Goal: Task Accomplishment & Management: Manage account settings

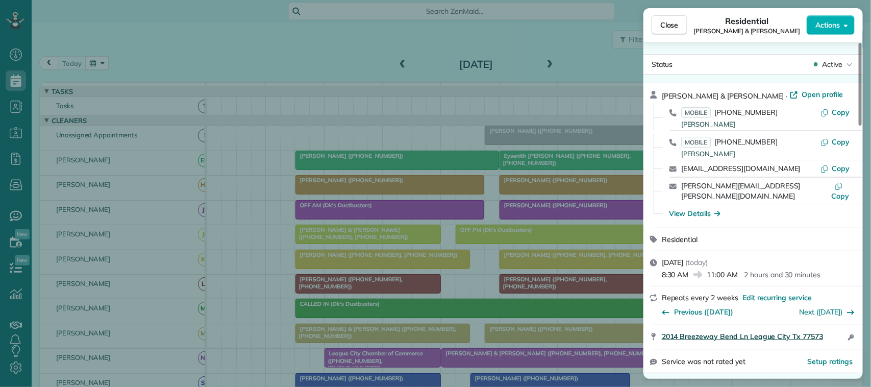
scroll to position [4, 4]
click at [661, 27] on span "Close" at bounding box center [669, 25] width 18 height 10
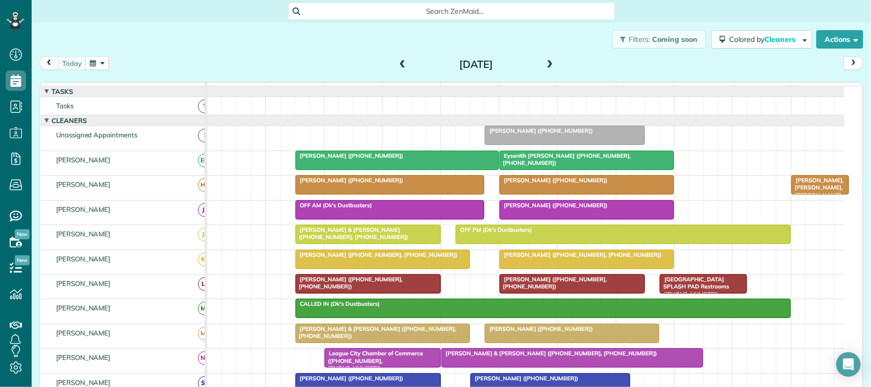
click at [258, 95] on div "7am" at bounding box center [236, 89] width 58 height 13
click at [266, 70] on div "[DATE] [DATE]" at bounding box center [451, 65] width 824 height 19
click at [183, 61] on div "[DATE] [DATE]" at bounding box center [451, 65] width 824 height 19
click at [143, 52] on div "Filters: Coming soon Colored by Cleaners Color by Cleaner Color by Team Color b…" at bounding box center [451, 39] width 839 height 34
click at [552, 64] on div "[DATE]" at bounding box center [475, 64] width 163 height 16
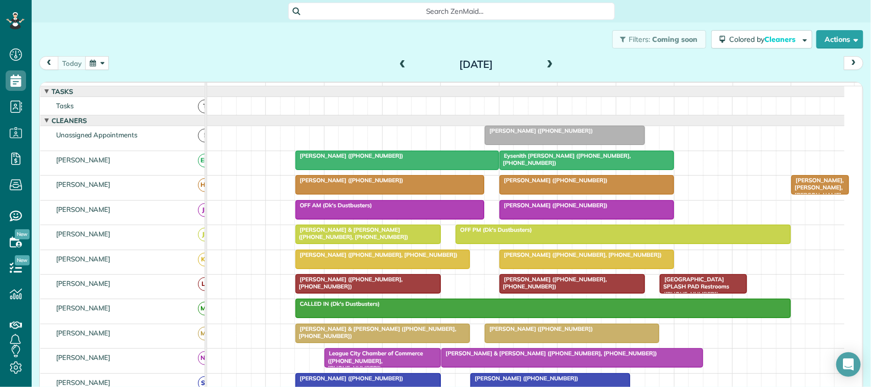
click at [545, 64] on span at bounding box center [550, 64] width 11 height 9
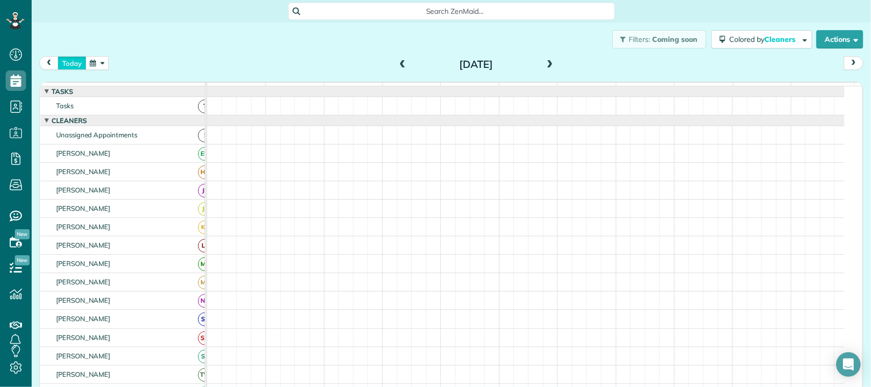
click at [78, 60] on button "today" at bounding box center [72, 63] width 29 height 14
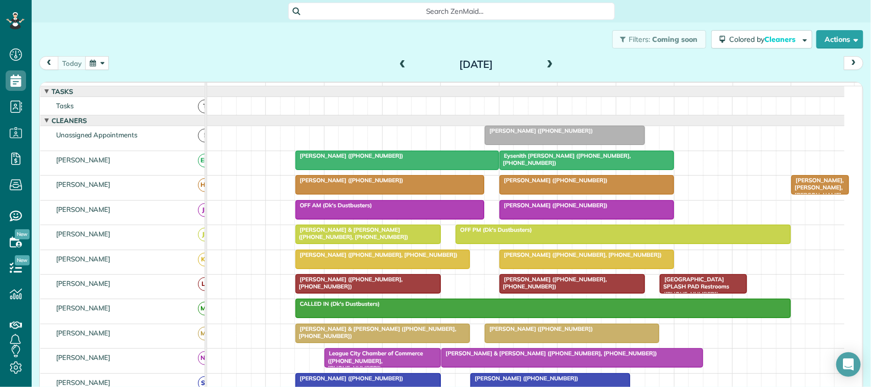
click at [545, 67] on span at bounding box center [550, 64] width 11 height 9
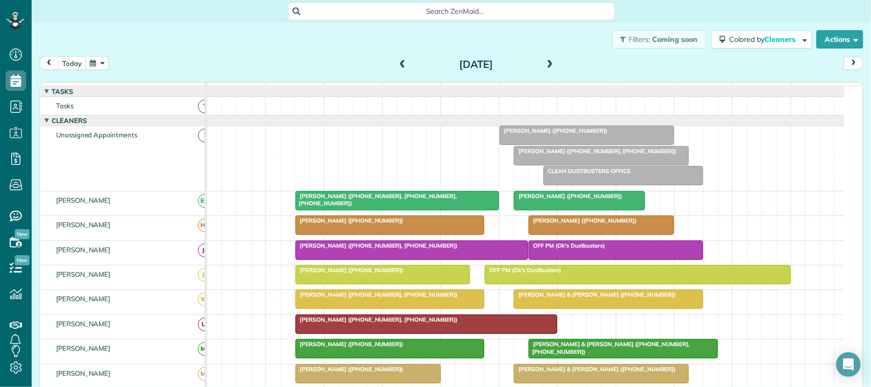
click at [588, 165] on div at bounding box center [601, 155] width 174 height 18
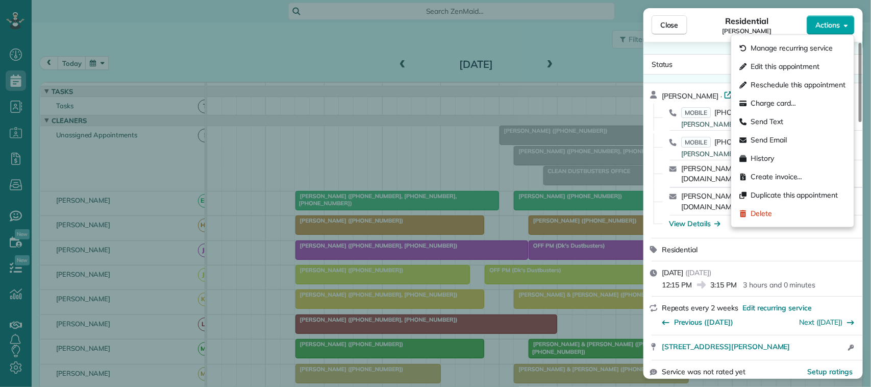
click at [835, 26] on span "Actions" at bounding box center [828, 25] width 24 height 10
click at [820, 63] on span "Edit this appointment" at bounding box center [785, 67] width 69 height 10
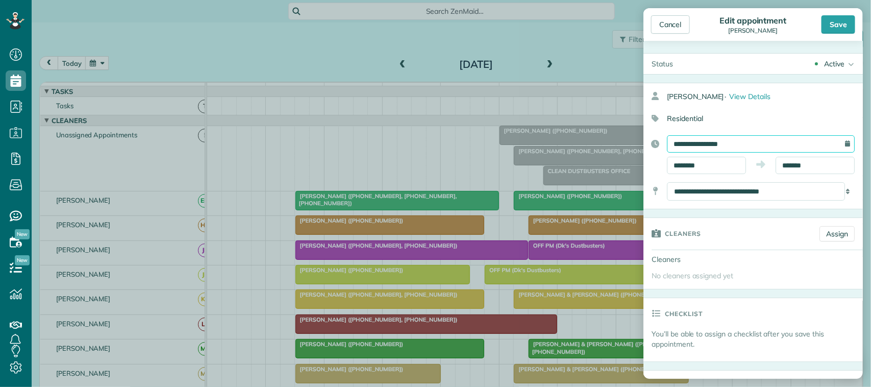
click at [753, 145] on input "**********" at bounding box center [761, 143] width 188 height 17
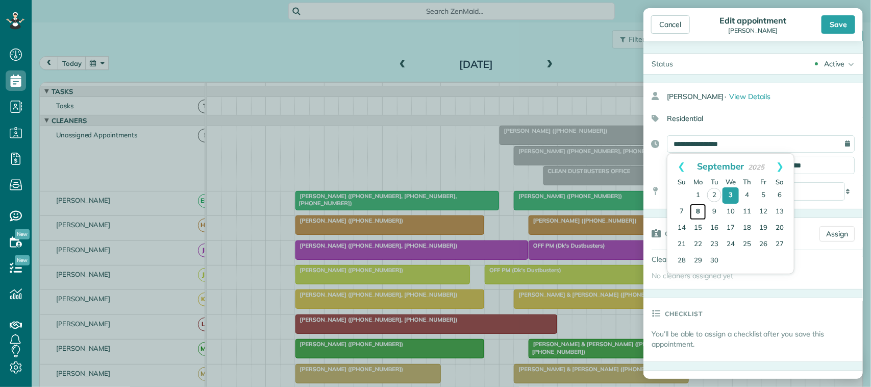
click at [698, 212] on link "8" at bounding box center [698, 212] width 16 height 16
type input "**********"
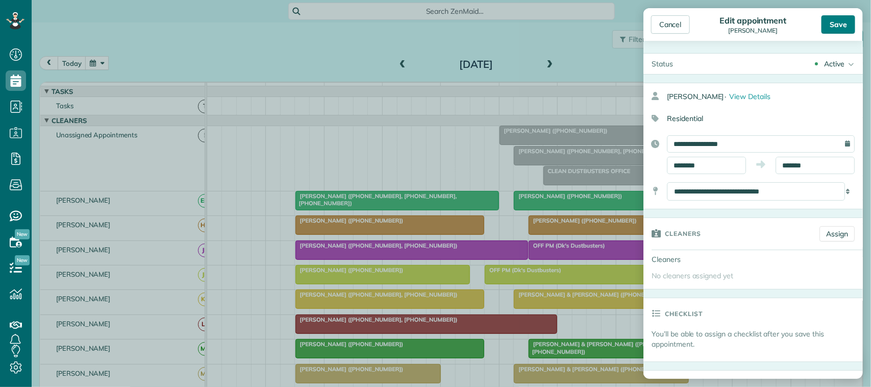
click at [839, 20] on div "Save" at bounding box center [839, 24] width 34 height 18
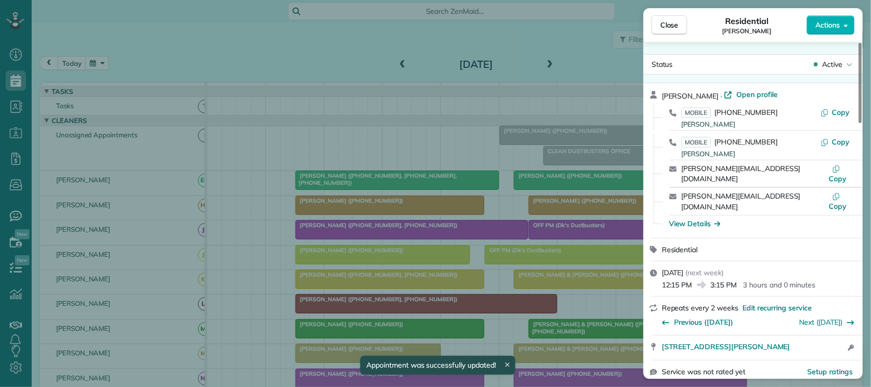
click at [664, 31] on button "Close" at bounding box center [670, 24] width 36 height 19
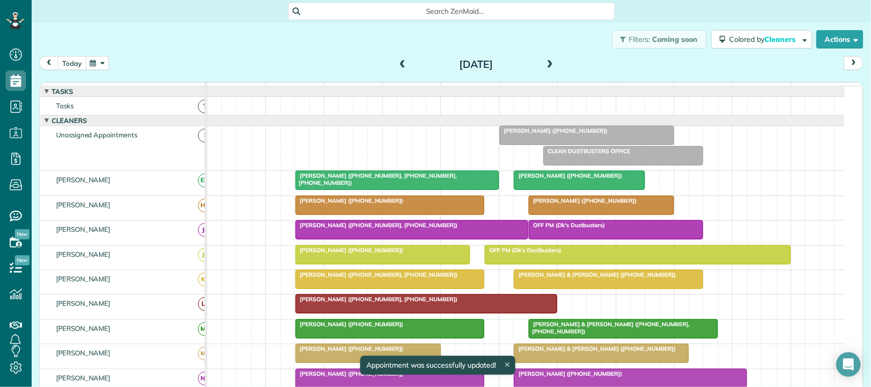
click at [74, 64] on button "today" at bounding box center [72, 63] width 29 height 14
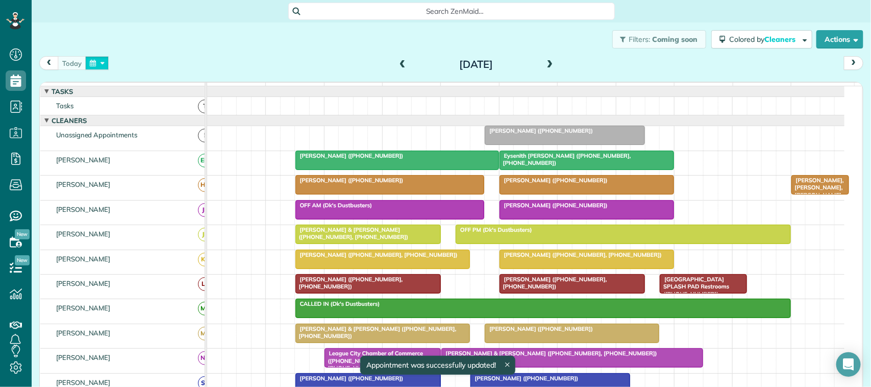
click at [92, 65] on button "button" at bounding box center [96, 63] width 23 height 14
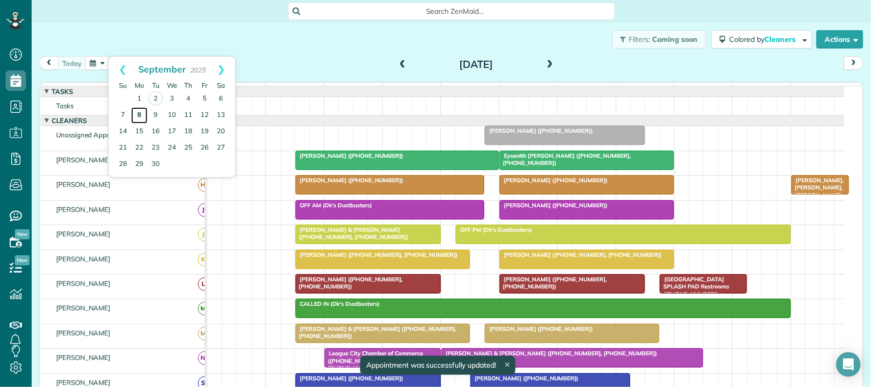
click at [141, 119] on link "8" at bounding box center [139, 115] width 16 height 16
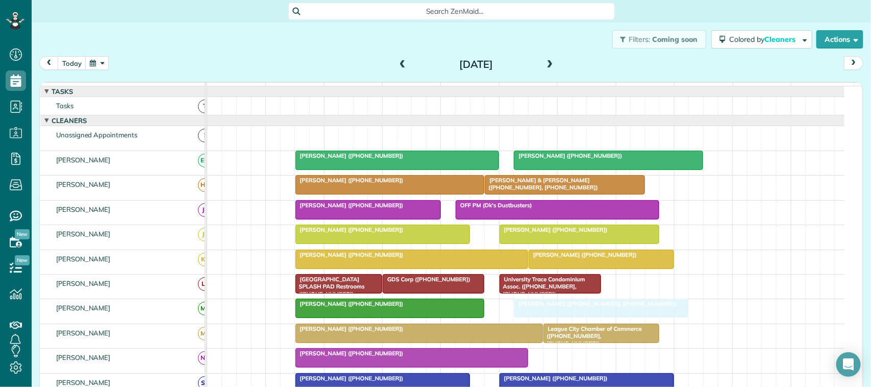
drag, startPoint x: 532, startPoint y: 149, endPoint x: 536, endPoint y: 318, distance: 169.5
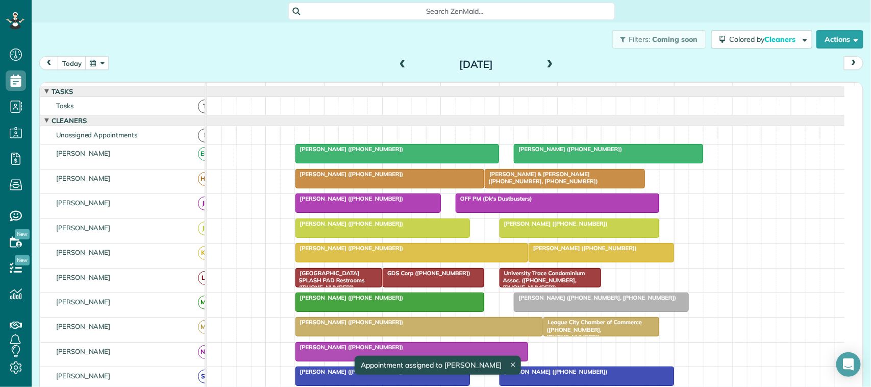
scroll to position [88, 0]
click at [76, 67] on button "today" at bounding box center [72, 63] width 29 height 14
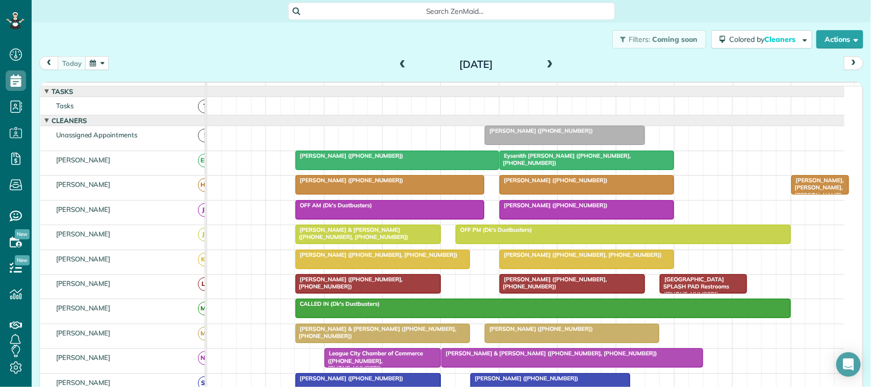
click at [90, 57] on button "button" at bounding box center [96, 63] width 23 height 14
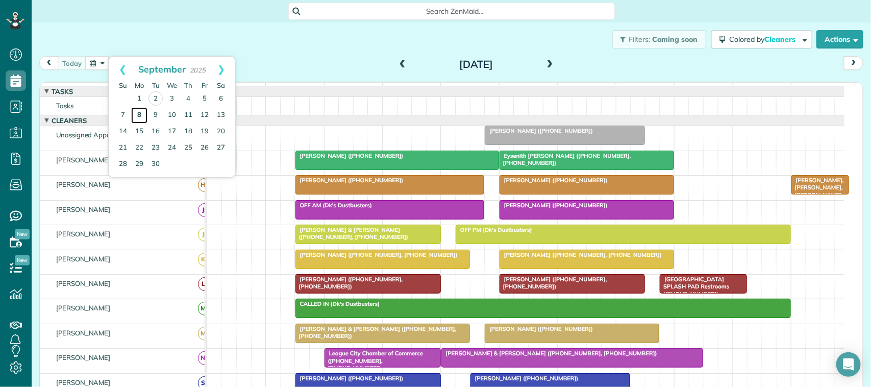
click at [140, 119] on link "8" at bounding box center [139, 115] width 16 height 16
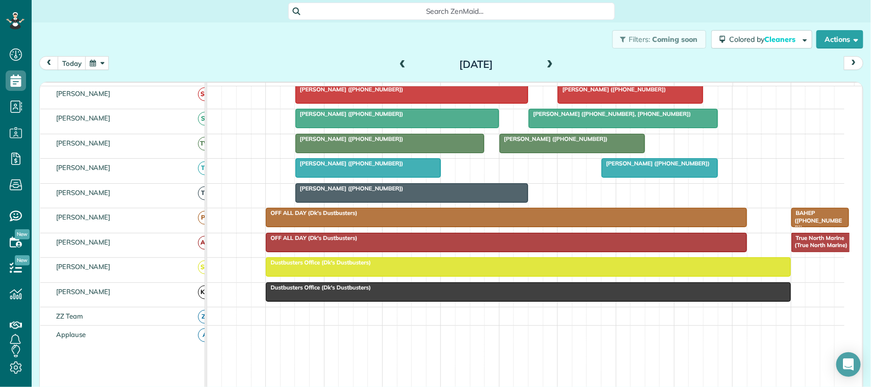
scroll to position [319, 0]
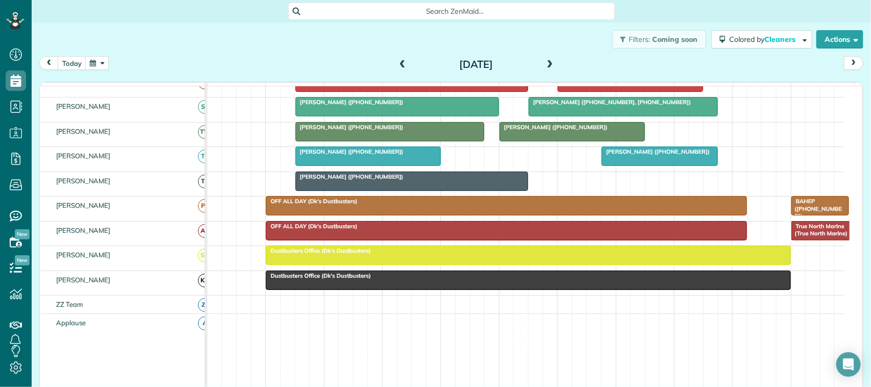
click at [547, 71] on span at bounding box center [550, 64] width 11 height 15
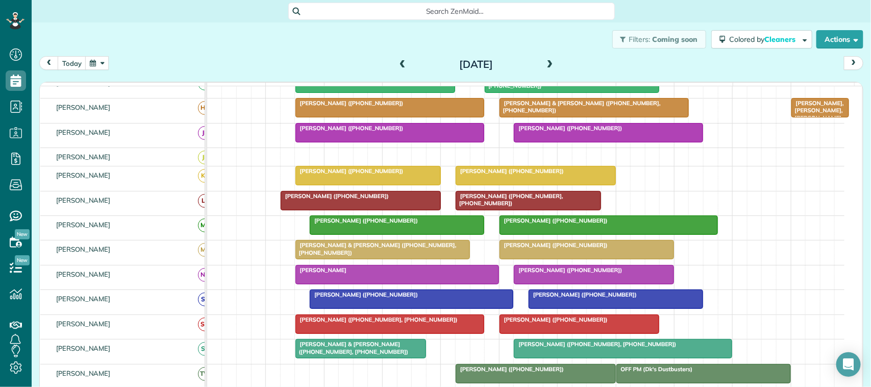
scroll to position [64, 0]
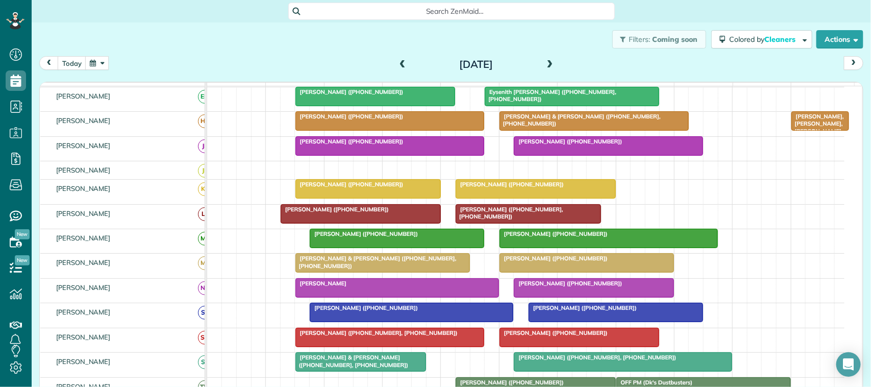
click at [546, 62] on span at bounding box center [550, 64] width 11 height 9
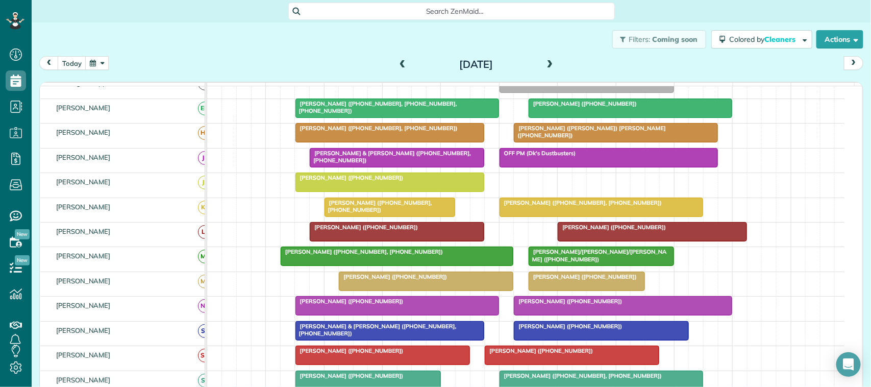
scroll to position [255, 0]
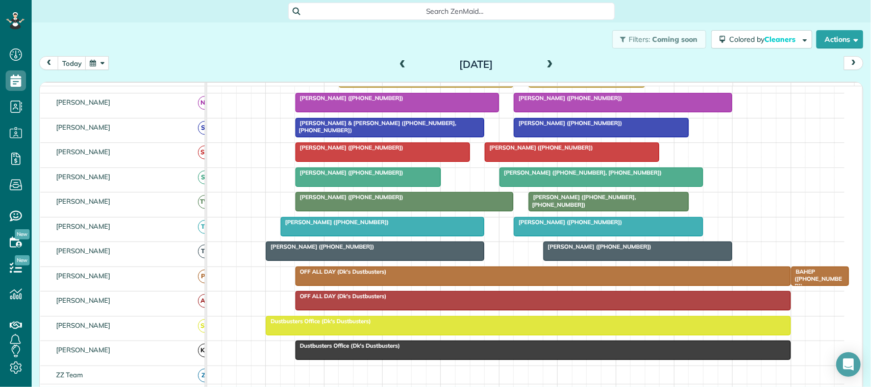
click at [547, 68] on span at bounding box center [550, 64] width 11 height 9
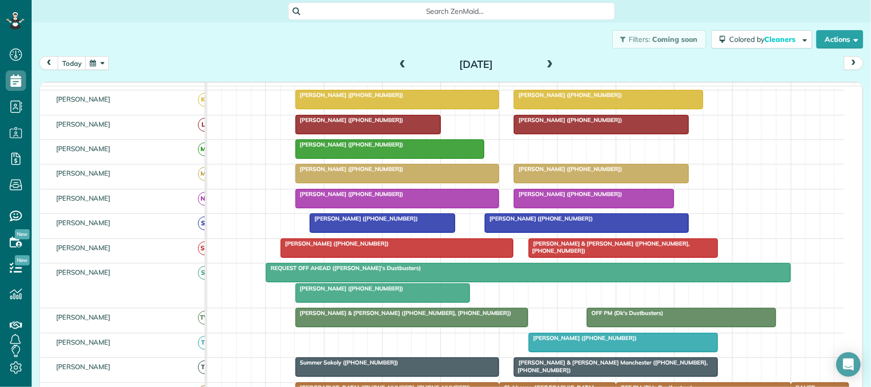
click at [103, 64] on button "button" at bounding box center [96, 63] width 23 height 14
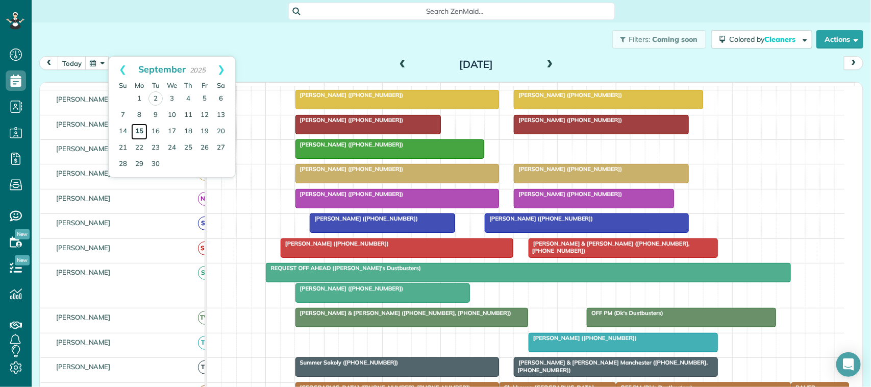
click at [143, 128] on link "15" at bounding box center [139, 131] width 16 height 16
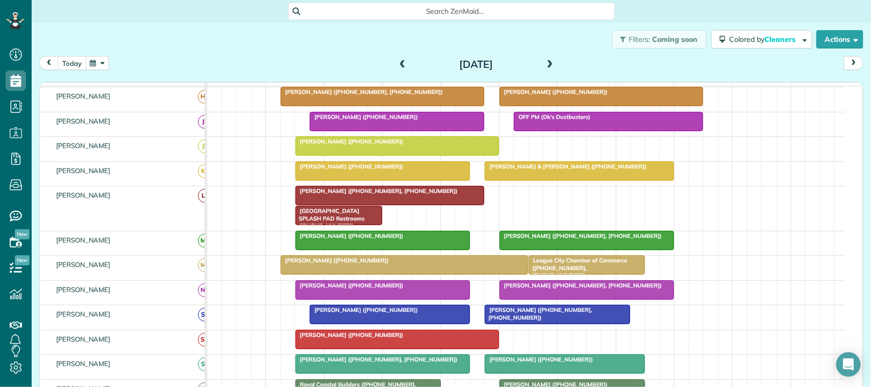
click at [78, 65] on button "today" at bounding box center [72, 63] width 29 height 14
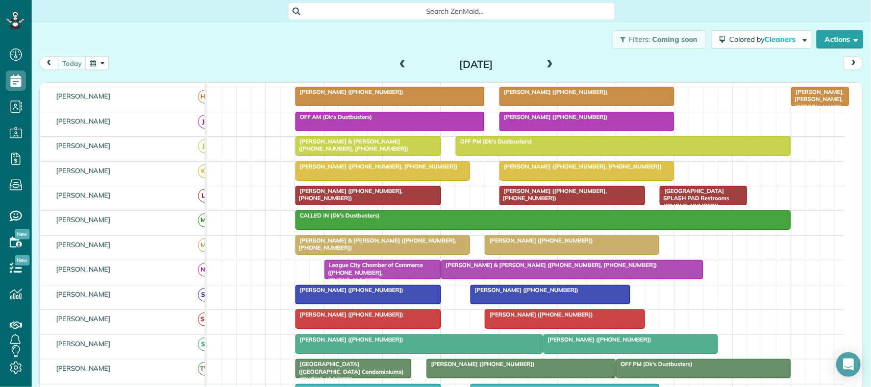
click at [98, 60] on button "button" at bounding box center [96, 63] width 23 height 14
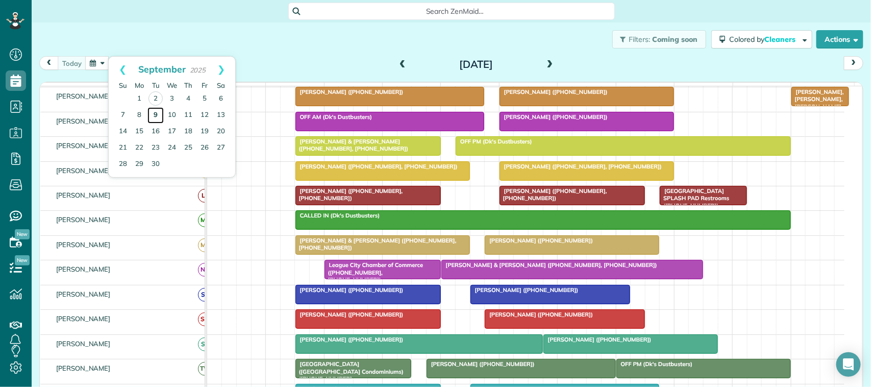
click at [156, 115] on link "9" at bounding box center [155, 115] width 16 height 16
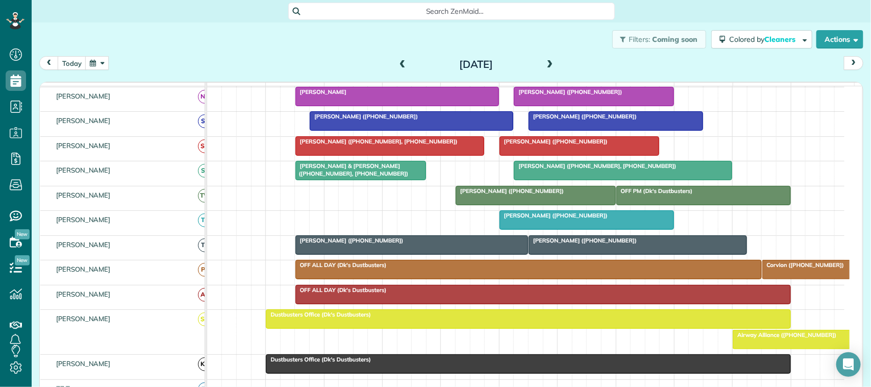
click at [412, 65] on h2 "[DATE]" at bounding box center [476, 64] width 128 height 11
click at [402, 66] on span at bounding box center [402, 64] width 11 height 9
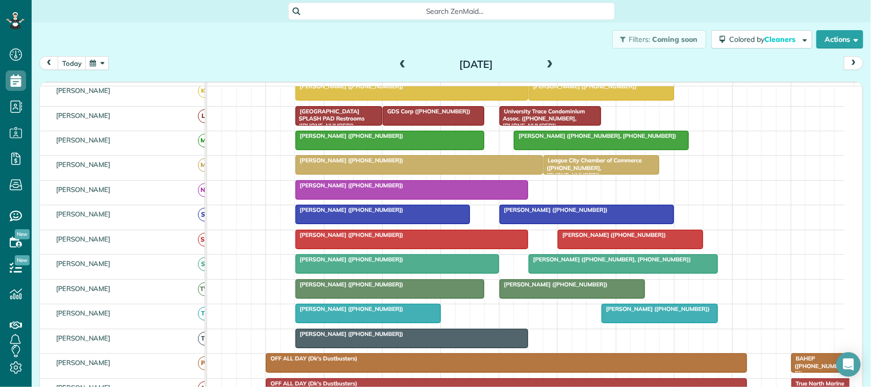
scroll to position [198, 0]
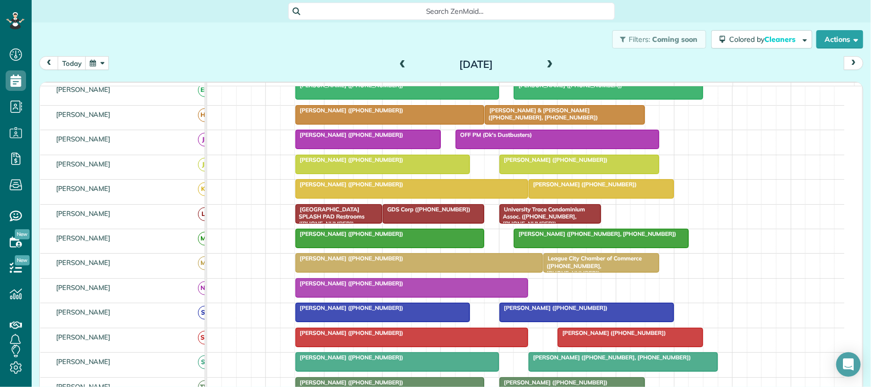
click at [549, 67] on span at bounding box center [550, 64] width 11 height 9
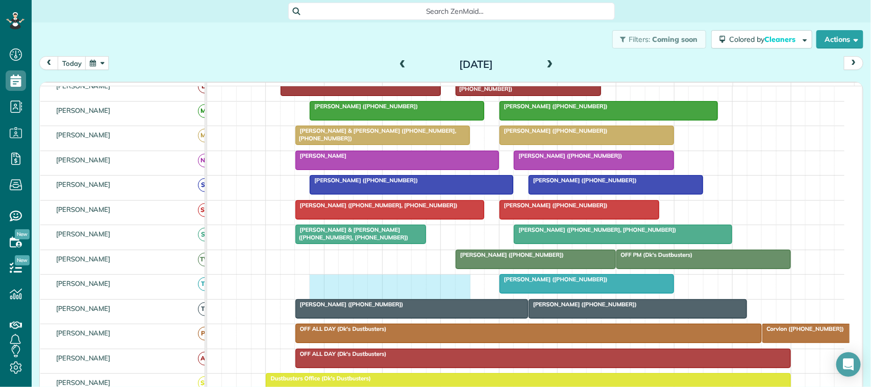
drag, startPoint x: 311, startPoint y: 296, endPoint x: 461, endPoint y: 294, distance: 149.5
click at [461, 294] on div "[PERSON_NAME] ([PHONE_NUMBER])" at bounding box center [525, 287] width 637 height 24
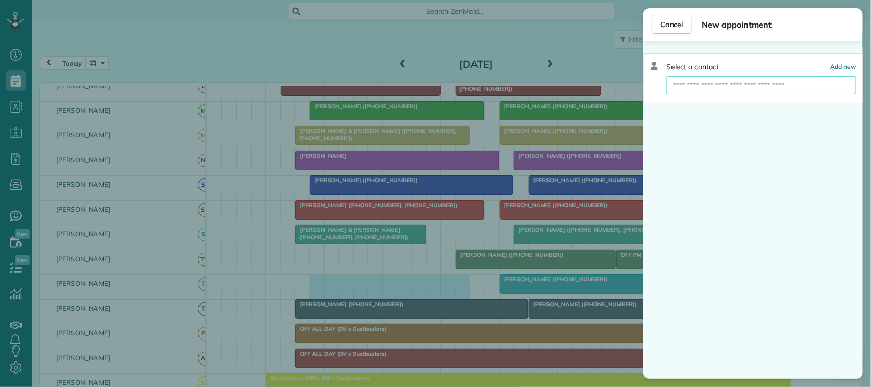
click at [700, 85] on input "text" at bounding box center [761, 85] width 190 height 18
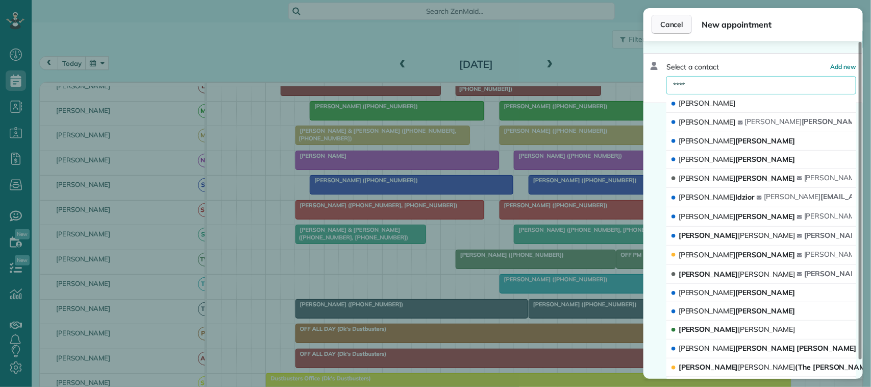
type input "****"
click at [673, 26] on span "Cancel" at bounding box center [671, 24] width 23 height 10
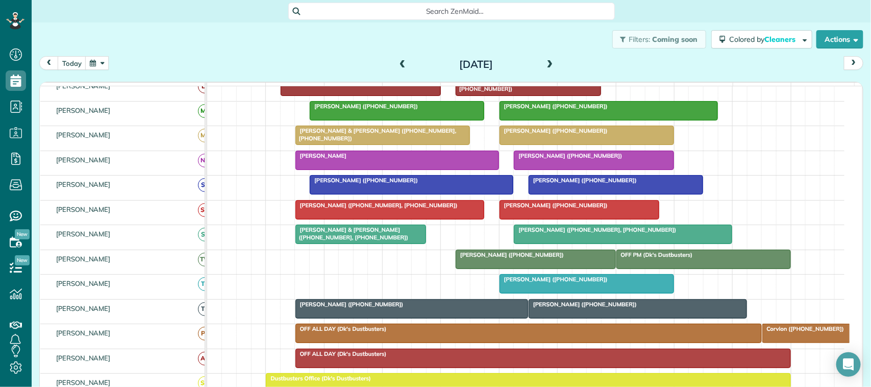
click at [397, 66] on span at bounding box center [402, 64] width 11 height 9
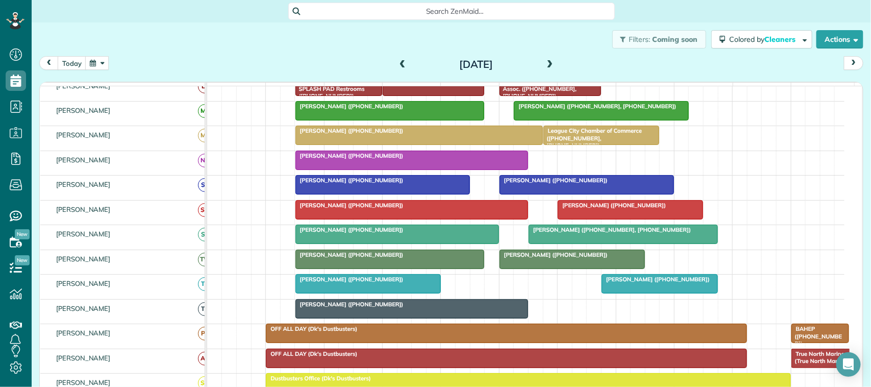
click at [549, 63] on span at bounding box center [550, 64] width 11 height 9
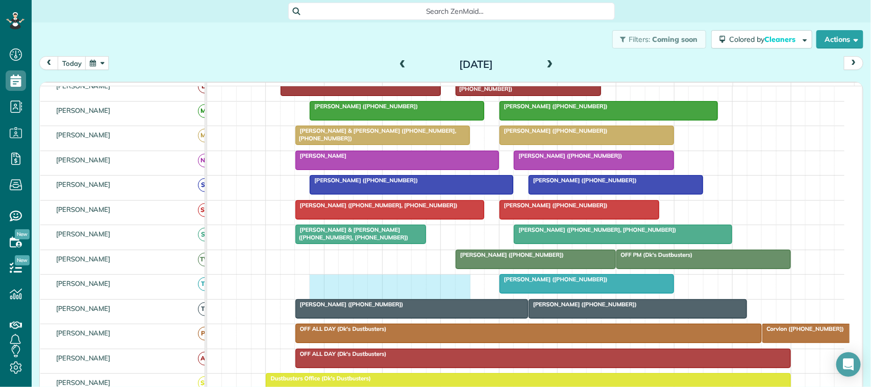
drag, startPoint x: 315, startPoint y: 294, endPoint x: 454, endPoint y: 298, distance: 139.4
click at [456, 298] on div "[PERSON_NAME] ([PHONE_NUMBER])" at bounding box center [525, 287] width 637 height 24
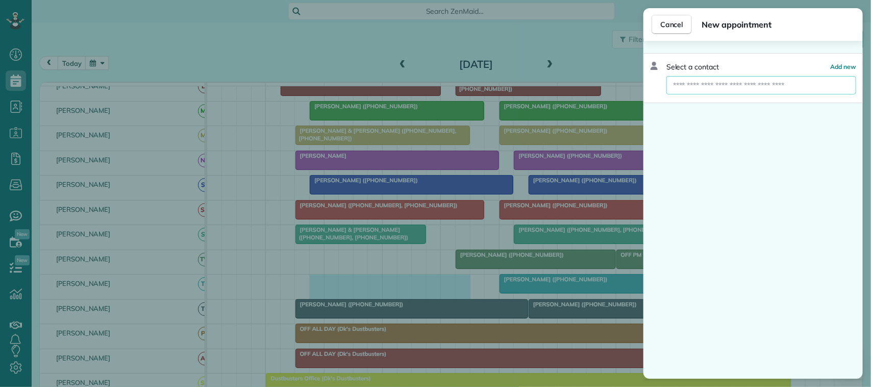
click at [700, 90] on input "text" at bounding box center [761, 85] width 190 height 18
click at [680, 24] on span "Cancel" at bounding box center [671, 24] width 23 height 10
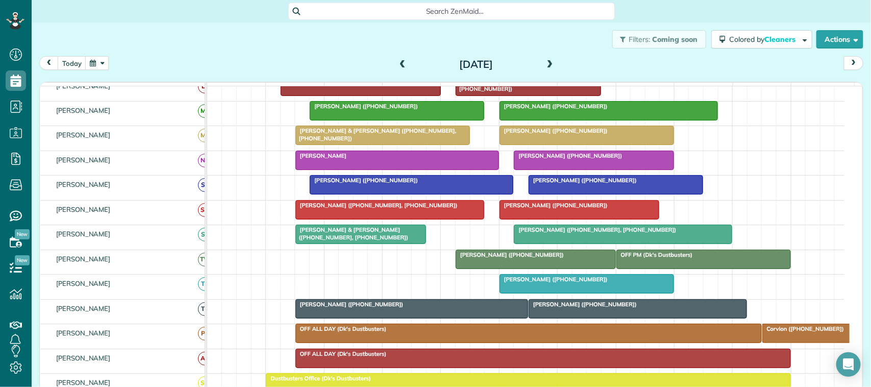
drag, startPoint x: 394, startPoint y: 62, endPoint x: 394, endPoint y: 69, distance: 7.1
click at [397, 62] on span at bounding box center [402, 64] width 11 height 9
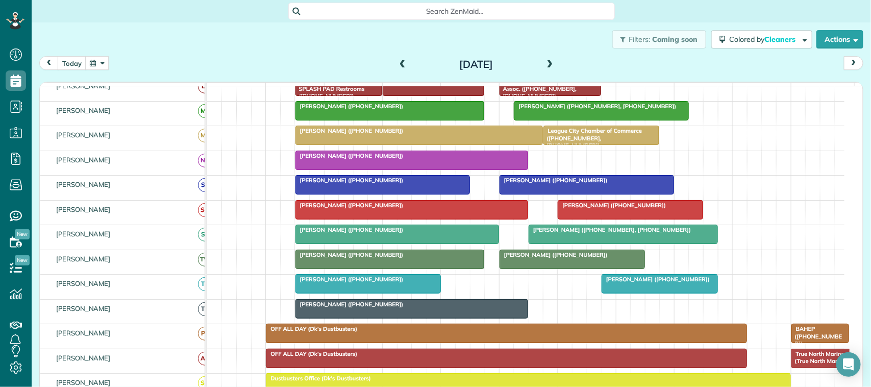
scroll to position [237, 0]
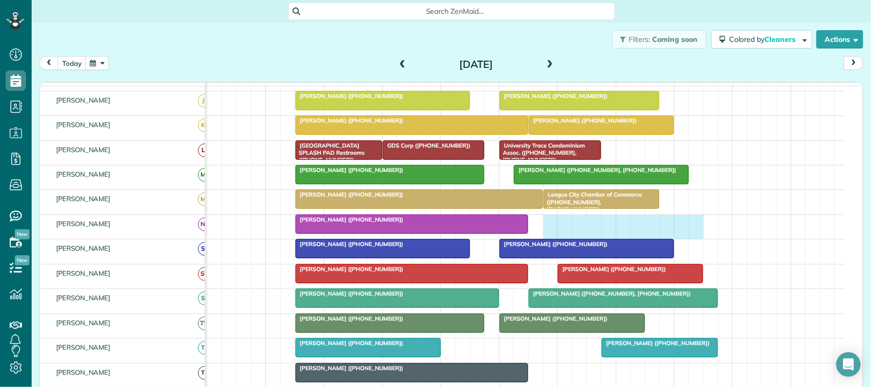
drag, startPoint x: 553, startPoint y: 235, endPoint x: 688, endPoint y: 235, distance: 135.2
click at [689, 235] on div "[PERSON_NAME] ([PHONE_NUMBER])" at bounding box center [525, 227] width 637 height 24
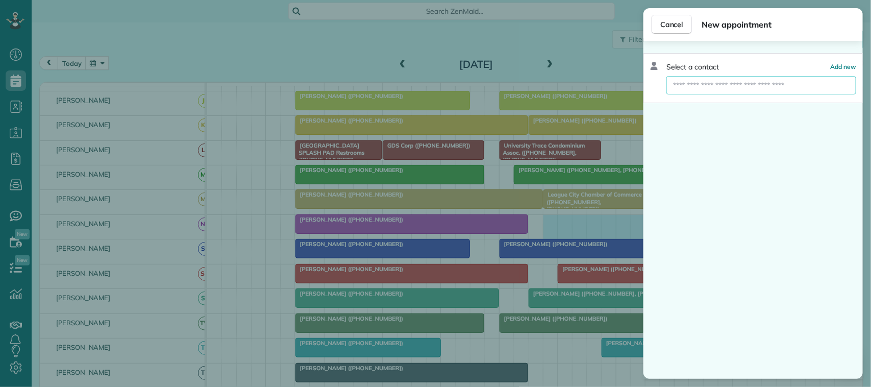
click at [758, 90] on input "text" at bounding box center [761, 85] width 190 height 18
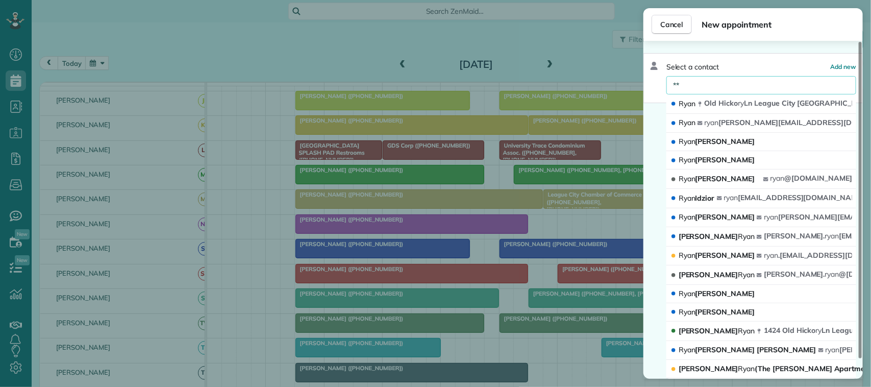
type input "*"
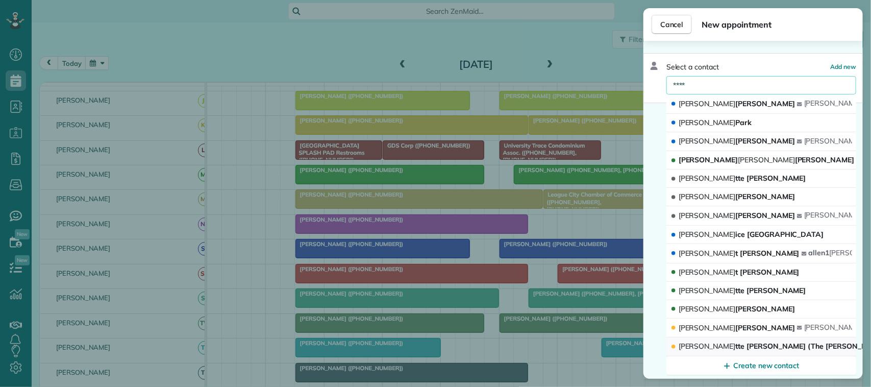
type input "****"
click at [749, 351] on span "[PERSON_NAME] tte [PERSON_NAME] (The [PERSON_NAME] Apartments)" at bounding box center [805, 346] width 253 height 10
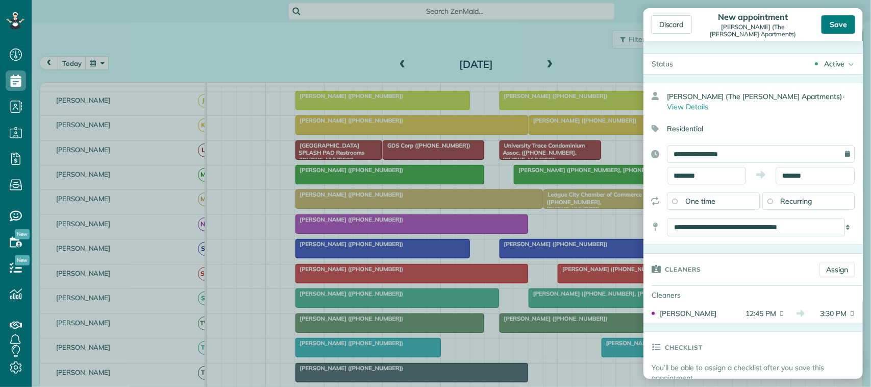
click at [837, 23] on div "Save" at bounding box center [839, 24] width 34 height 18
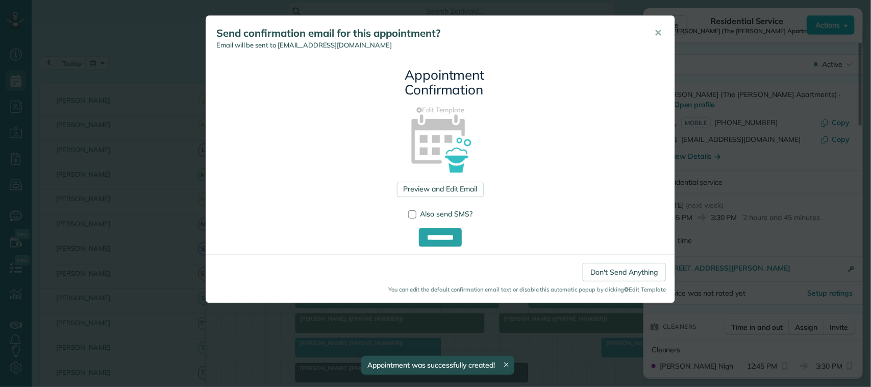
click at [664, 26] on div "Send confirmation email for this appointment? Email will be sent to [EMAIL_ADDR…" at bounding box center [440, 38] width 468 height 44
click at [659, 31] on span "✕" at bounding box center [658, 33] width 8 height 12
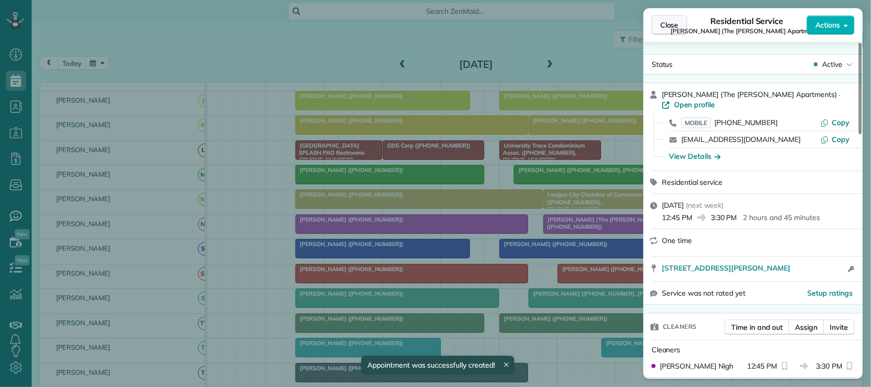
click at [674, 26] on span "Close" at bounding box center [669, 25] width 18 height 10
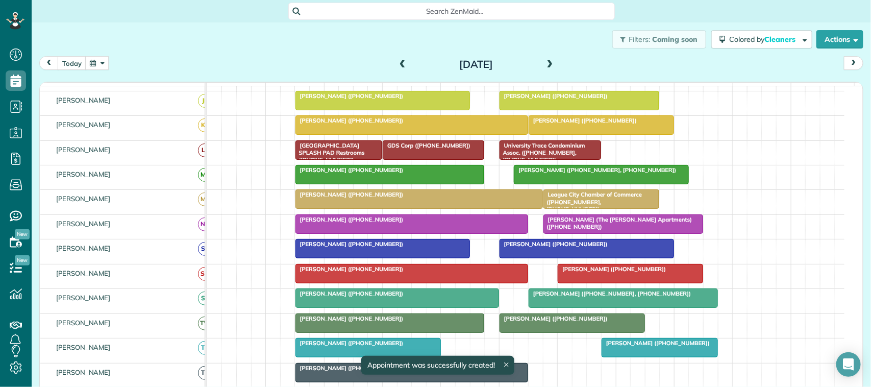
click at [550, 64] on span at bounding box center [550, 64] width 11 height 9
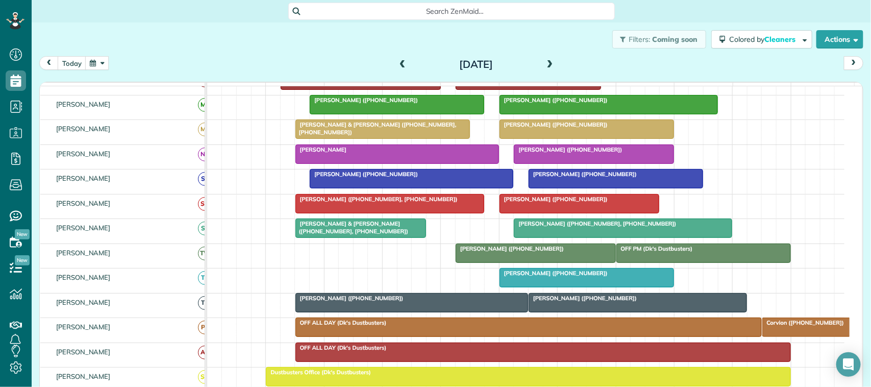
click at [399, 62] on span at bounding box center [402, 64] width 11 height 9
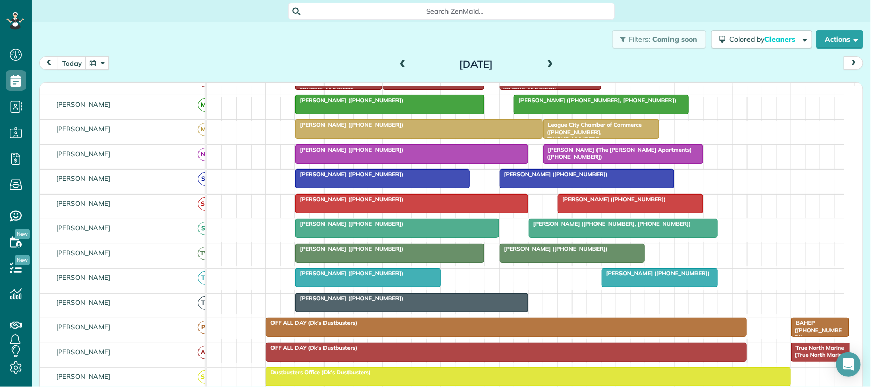
click at [604, 161] on div "[PERSON_NAME] (The [PERSON_NAME] Apartments) ([PHONE_NUMBER])" at bounding box center [624, 153] width 154 height 15
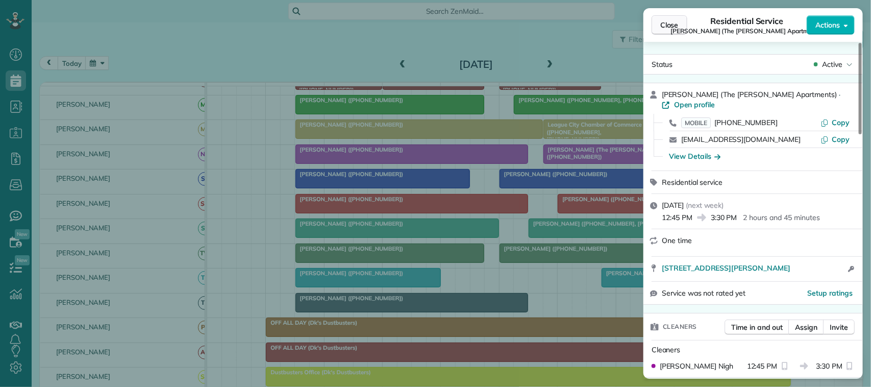
click at [677, 29] on span "Close" at bounding box center [669, 25] width 18 height 10
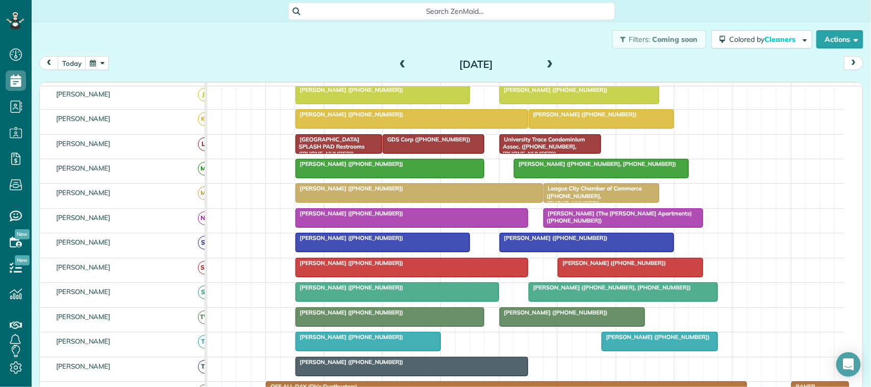
click at [648, 224] on span "[PERSON_NAME] (The [PERSON_NAME] Apartments) ([PHONE_NUMBER])" at bounding box center [618, 217] width 150 height 14
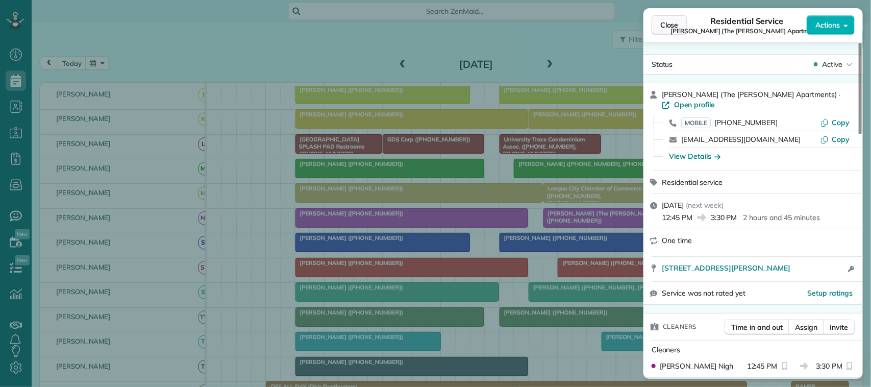
click at [677, 31] on button "Close" at bounding box center [670, 24] width 36 height 19
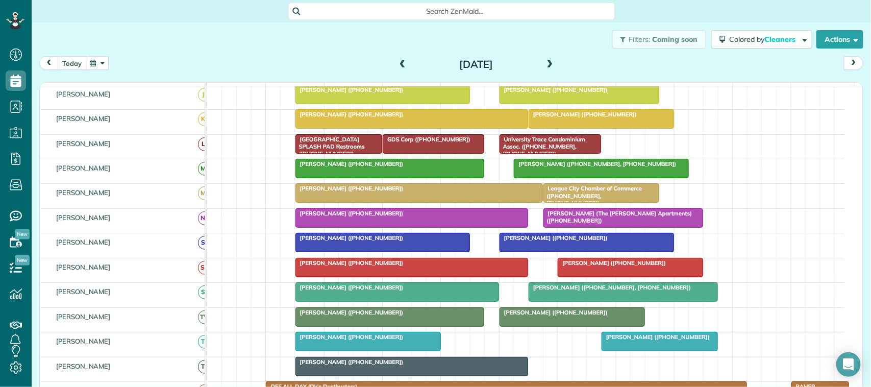
click at [82, 63] on button "today" at bounding box center [72, 63] width 29 height 14
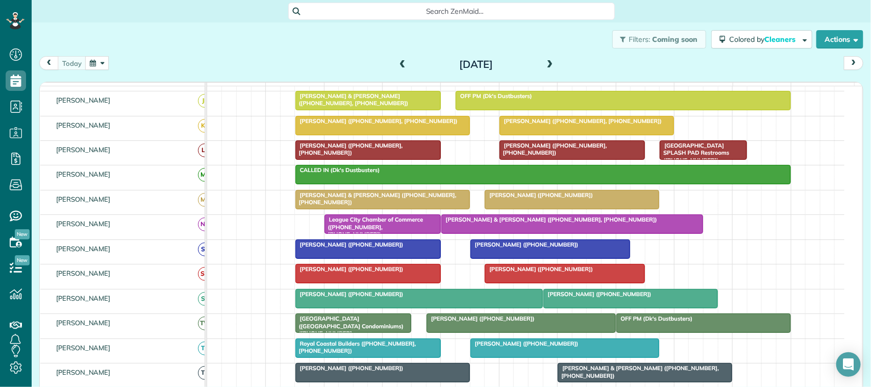
click at [320, 63] on div "[DATE] [DATE]" at bounding box center [451, 65] width 824 height 19
